Goal: Task Accomplishment & Management: Manage account settings

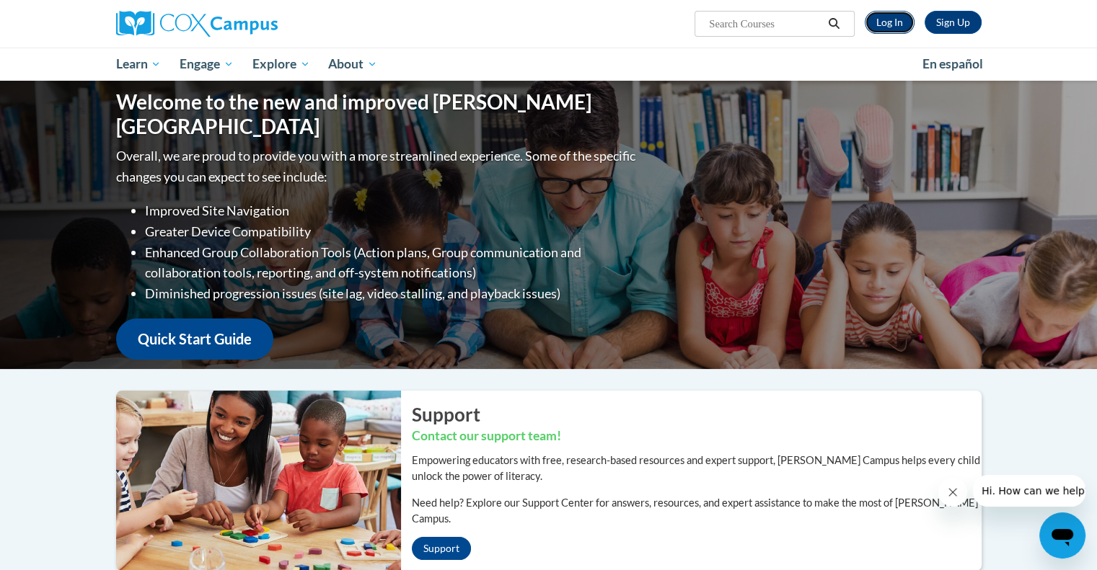
click at [884, 18] on link "Log In" at bounding box center [889, 22] width 50 height 23
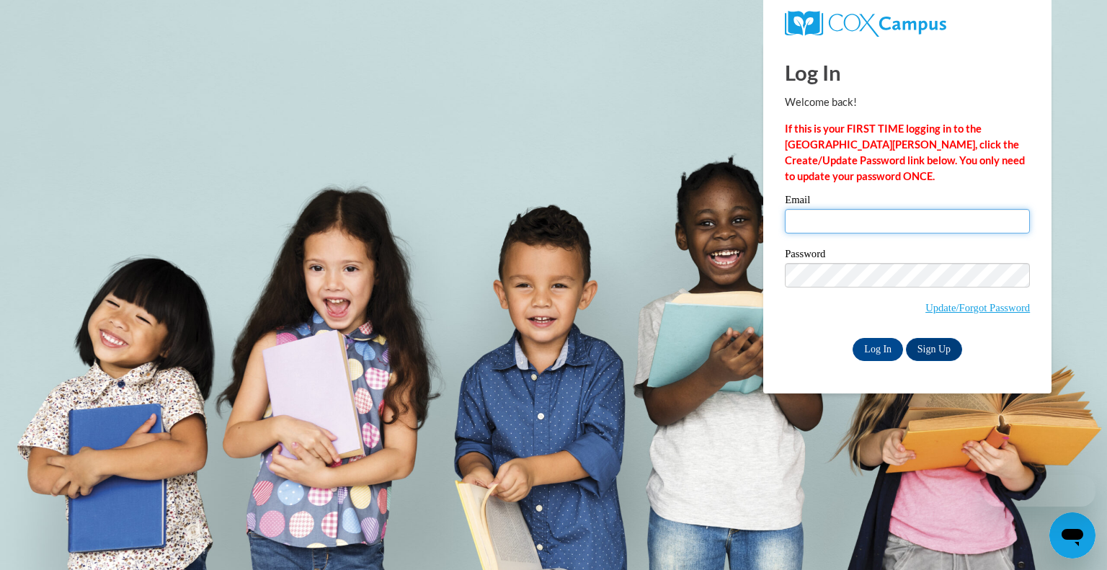
type input "[EMAIL_ADDRESS][DOMAIN_NAME]"
click at [866, 214] on input "[EMAIL_ADDRESS][DOMAIN_NAME]" at bounding box center [907, 221] width 245 height 25
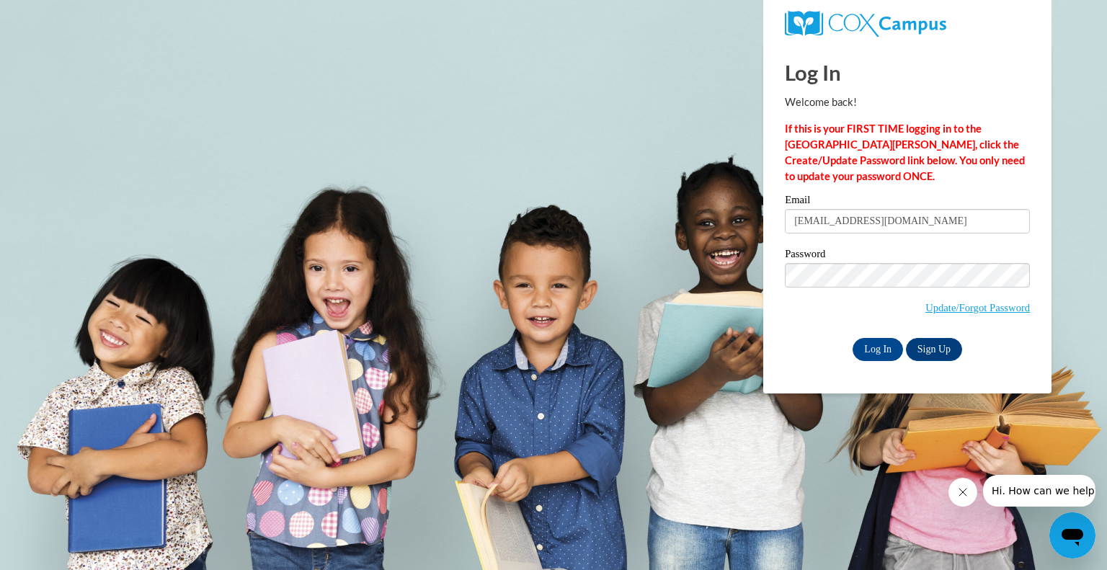
click at [826, 311] on span "Update/Forgot Password" at bounding box center [907, 293] width 245 height 60
click at [880, 345] on input "Log In" at bounding box center [878, 349] width 50 height 23
